Goal: Transaction & Acquisition: Book appointment/travel/reservation

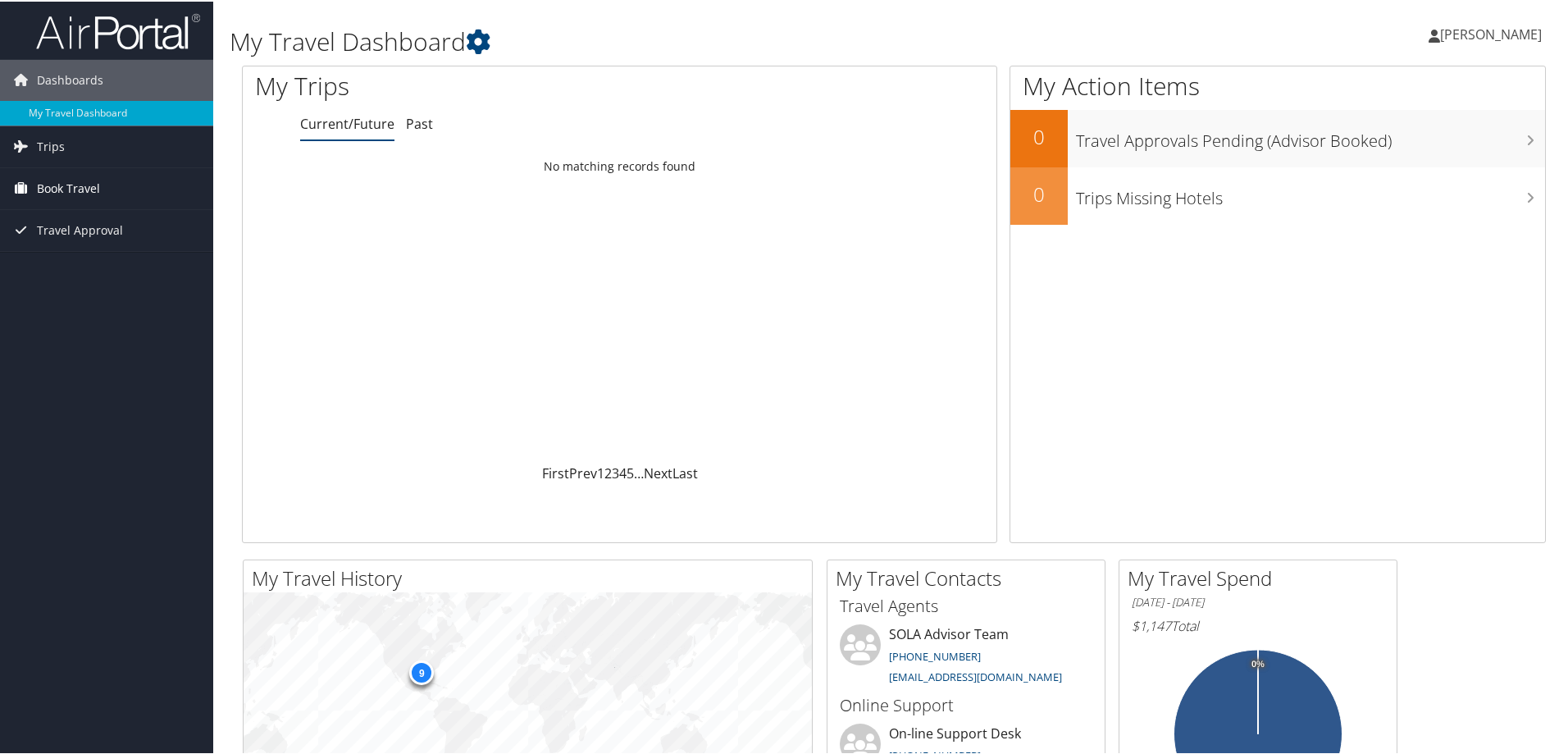
click at [91, 192] on span "Book Travel" at bounding box center [68, 187] width 63 height 41
click at [109, 235] on link "Book/Manage Online Trips" at bounding box center [107, 245] width 214 height 25
